Goal: Task Accomplishment & Management: Manage account settings

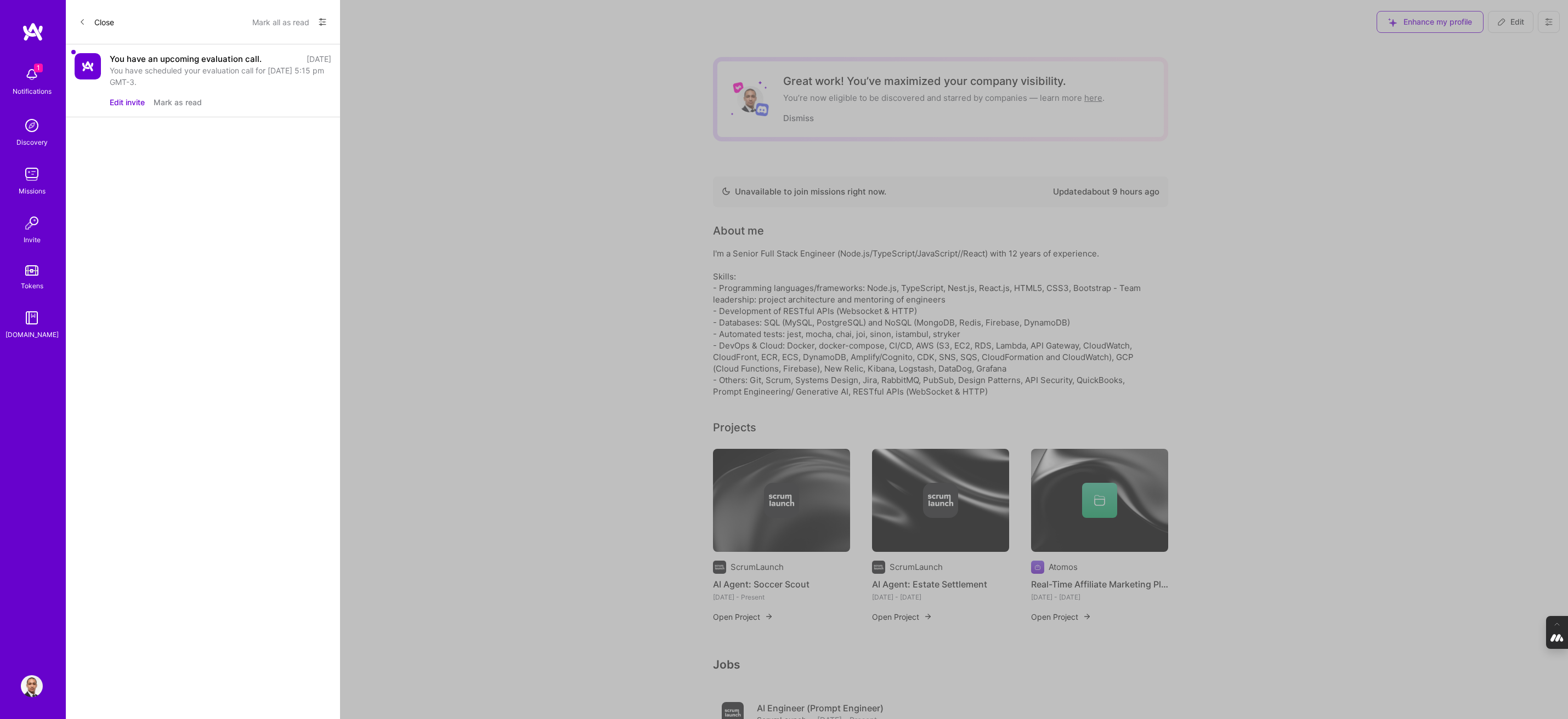
click at [213, 91] on div "You have an upcoming evaluation call. [DATE] You have scheduled your evaluation…" at bounding box center [220, 80] width 222 height 55
click at [126, 99] on button "Edit invite" at bounding box center [127, 102] width 35 height 12
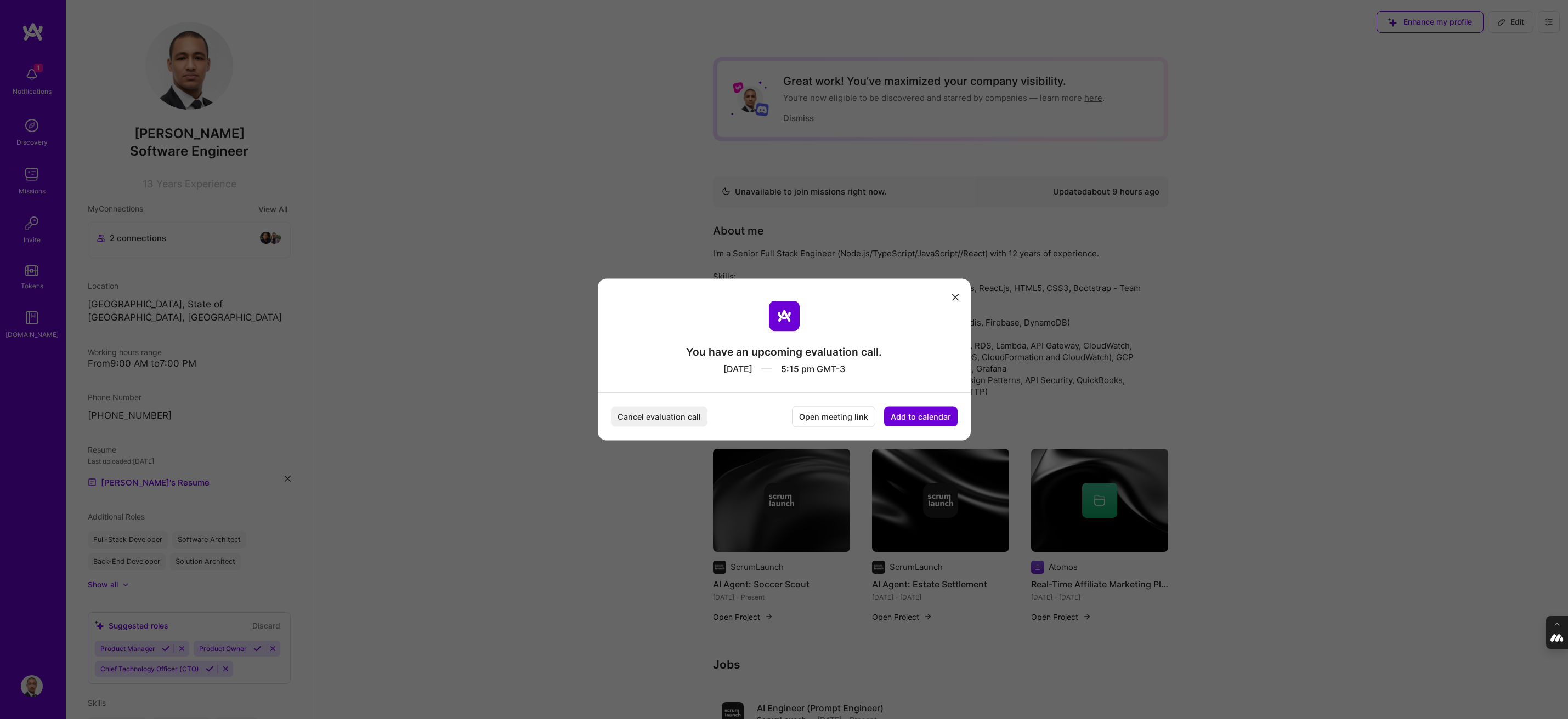
click at [928, 419] on button "Add to calendar" at bounding box center [920, 417] width 74 height 20
click at [905, 330] on div "Google Calendar" at bounding box center [908, 333] width 91 height 21
click at [954, 295] on icon "modal" at bounding box center [955, 297] width 7 height 7
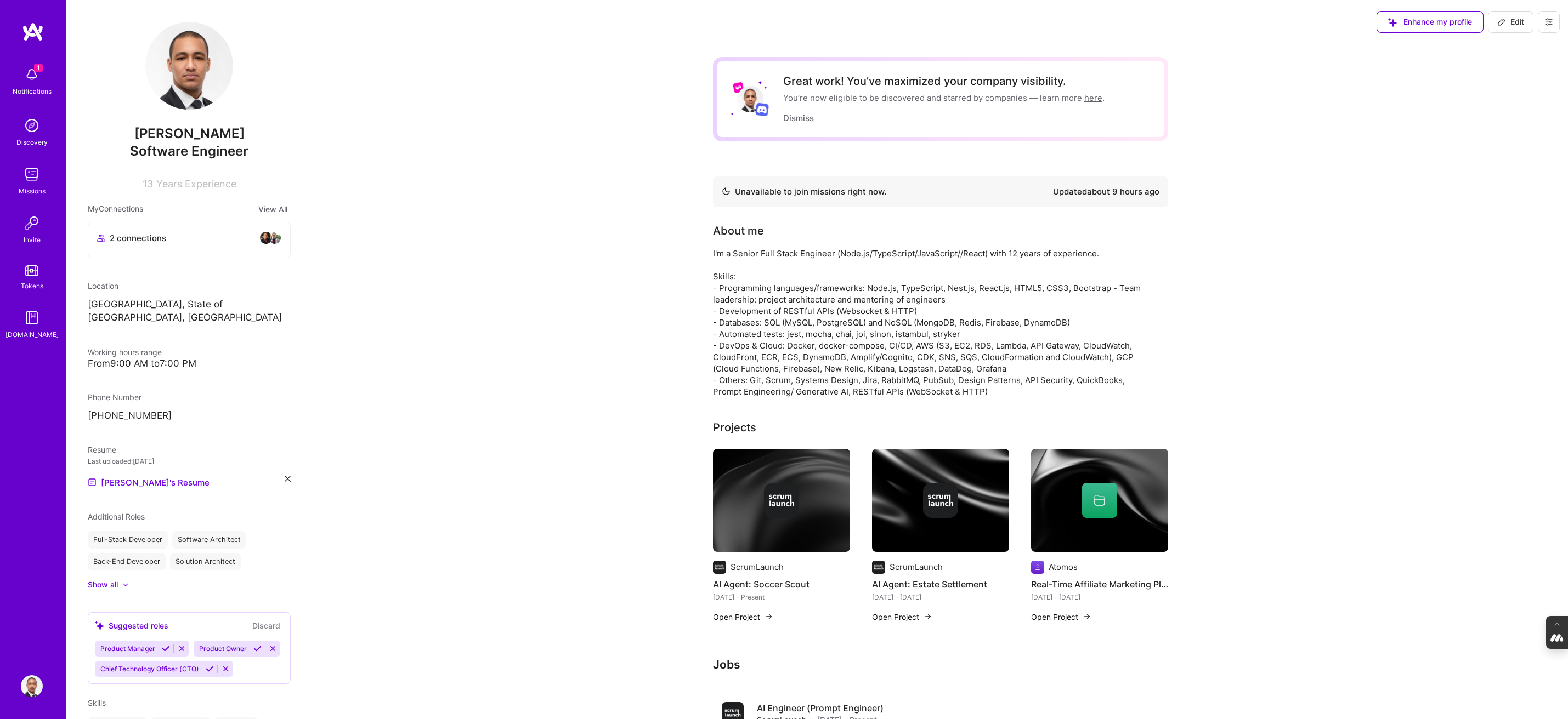
click at [1552, 21] on icon at bounding box center [1549, 22] width 9 height 9
click at [1487, 100] on button "Log Out" at bounding box center [1518, 103] width 82 height 28
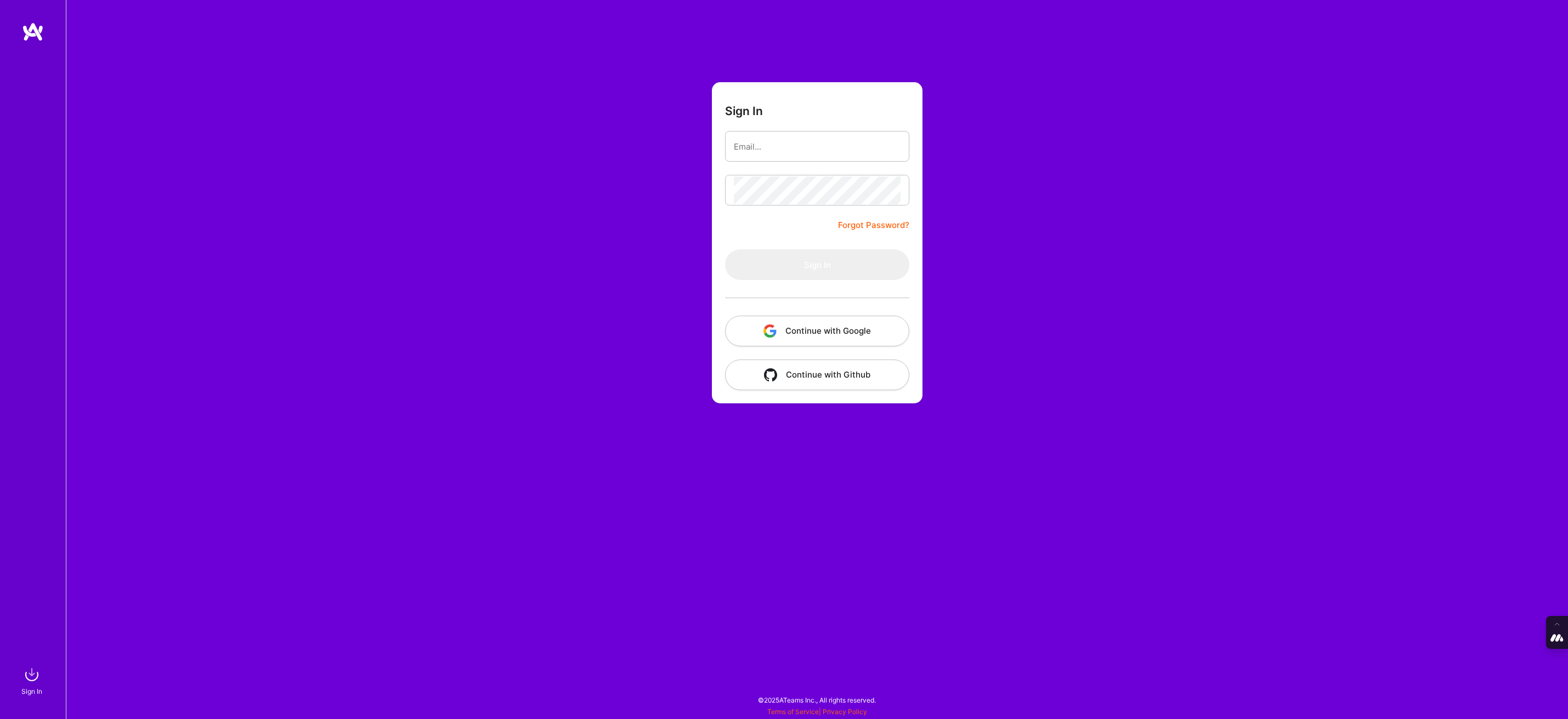
click at [761, 130] on form "Sign In Forgot Password? Sign In Continue with Google Continue with Github" at bounding box center [817, 243] width 211 height 321
click at [755, 143] on input "email" at bounding box center [817, 147] width 167 height 28
type input "tanya@a.team"
click at [808, 321] on button "Continue with Google" at bounding box center [817, 331] width 184 height 30
